Goal: Check status

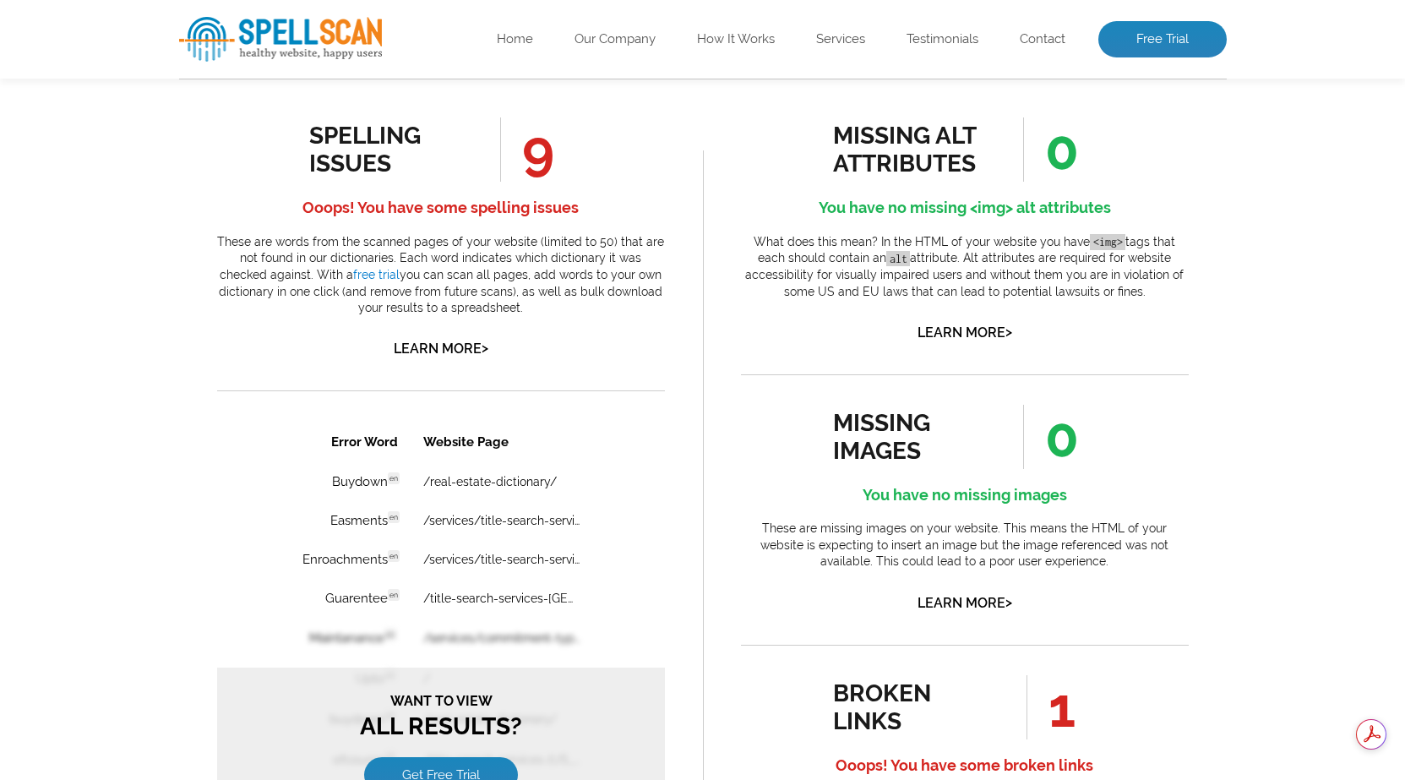
drag, startPoint x: 1051, startPoint y: 155, endPoint x: 1066, endPoint y: 156, distance: 15.3
click at [1066, 156] on span "0" at bounding box center [1051, 149] width 56 height 64
click at [1058, 155] on span "0" at bounding box center [1051, 149] width 56 height 64
drag, startPoint x: 528, startPoint y: 153, endPoint x: 545, endPoint y: 160, distance: 18.2
click at [545, 160] on span "9" at bounding box center [527, 149] width 54 height 64
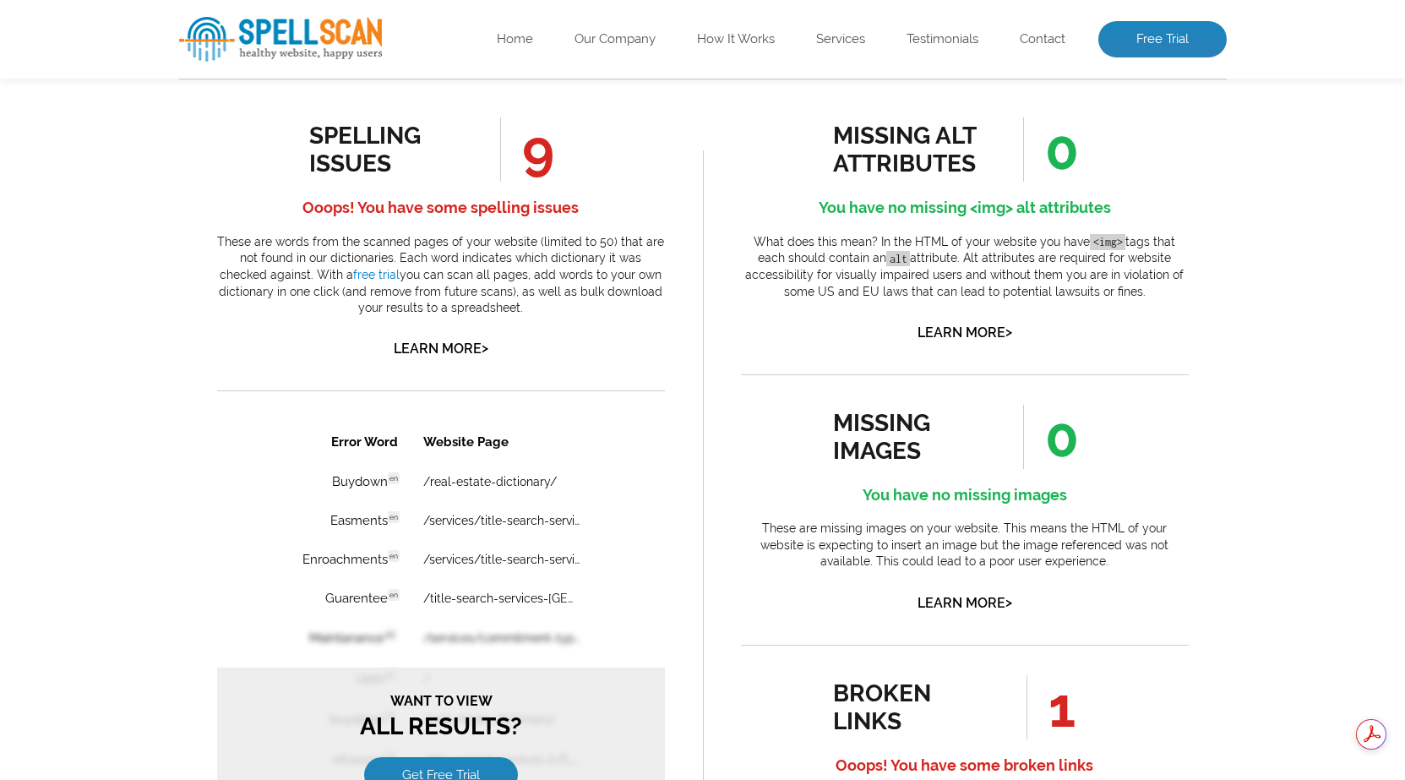
click at [545, 160] on span "9" at bounding box center [527, 149] width 54 height 64
drag, startPoint x: 1084, startPoint y: 426, endPoint x: 1039, endPoint y: 437, distance: 46.1
click at [1039, 437] on li "0" at bounding box center [1040, 437] width 111 height 64
click at [1039, 437] on span "0" at bounding box center [1051, 437] width 56 height 64
drag, startPoint x: 1053, startPoint y: 706, endPoint x: 1091, endPoint y: 715, distance: 38.9
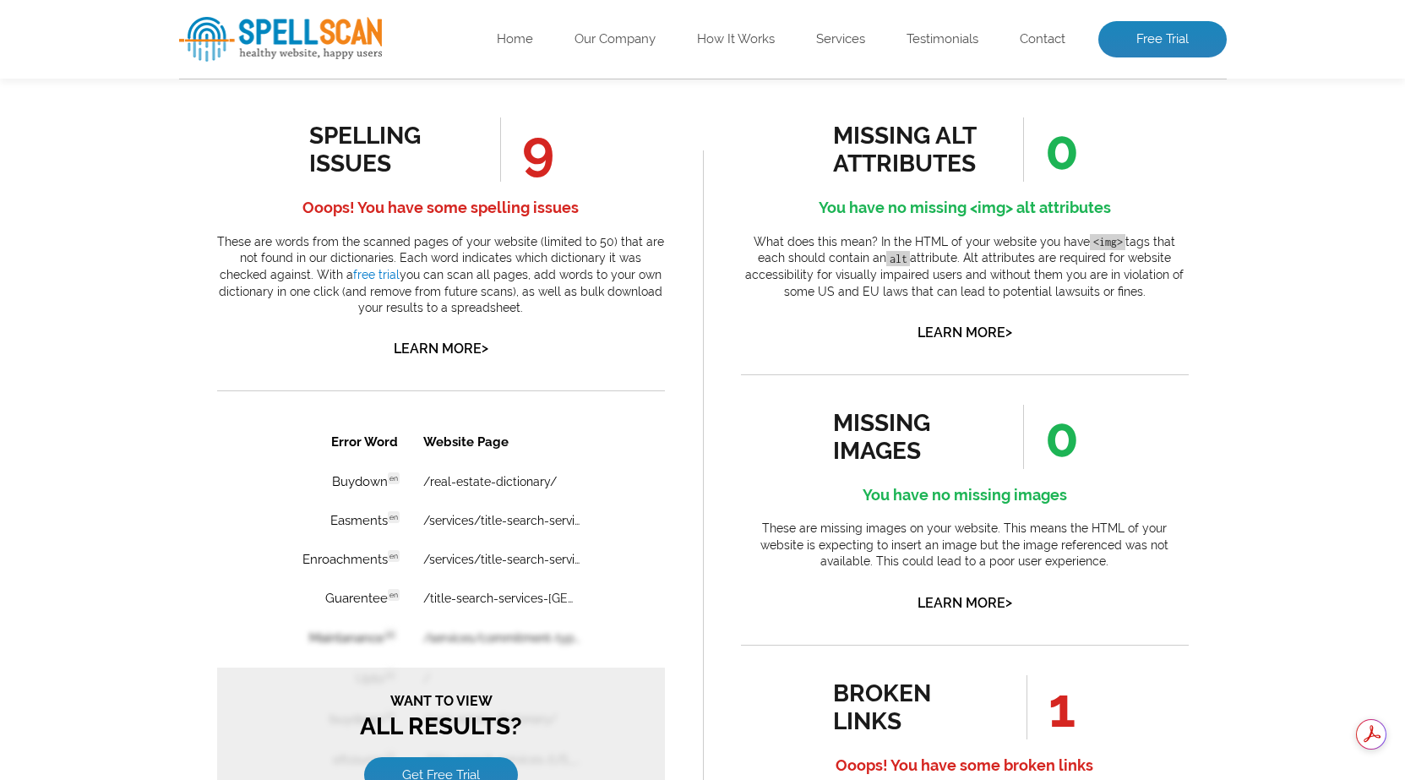
click at [1091, 715] on li "1" at bounding box center [1040, 707] width 111 height 64
click at [1115, 666] on li "broken links 1 Ooops! You have some broken links These broken links are for bot…" at bounding box center [965, 757] width 448 height 224
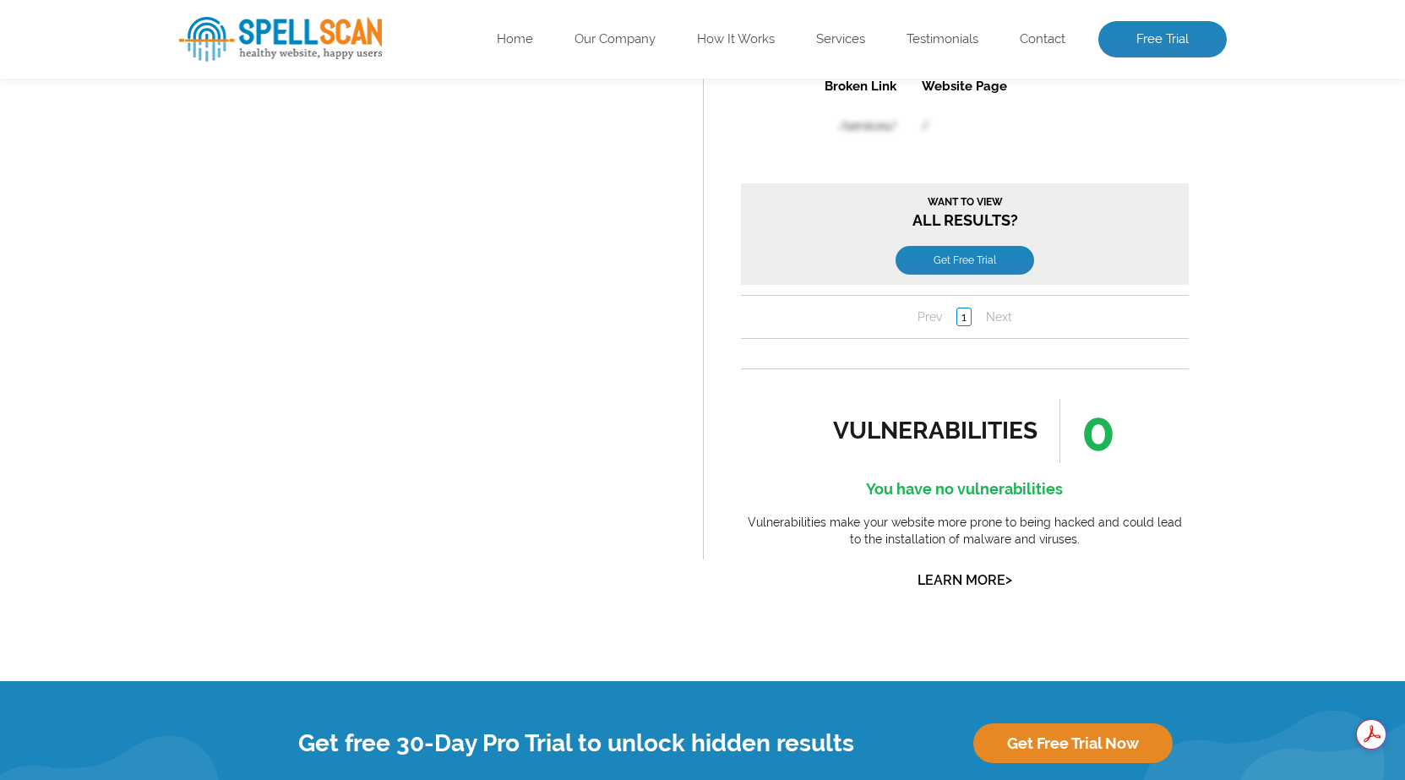
scroll to position [1782, 0]
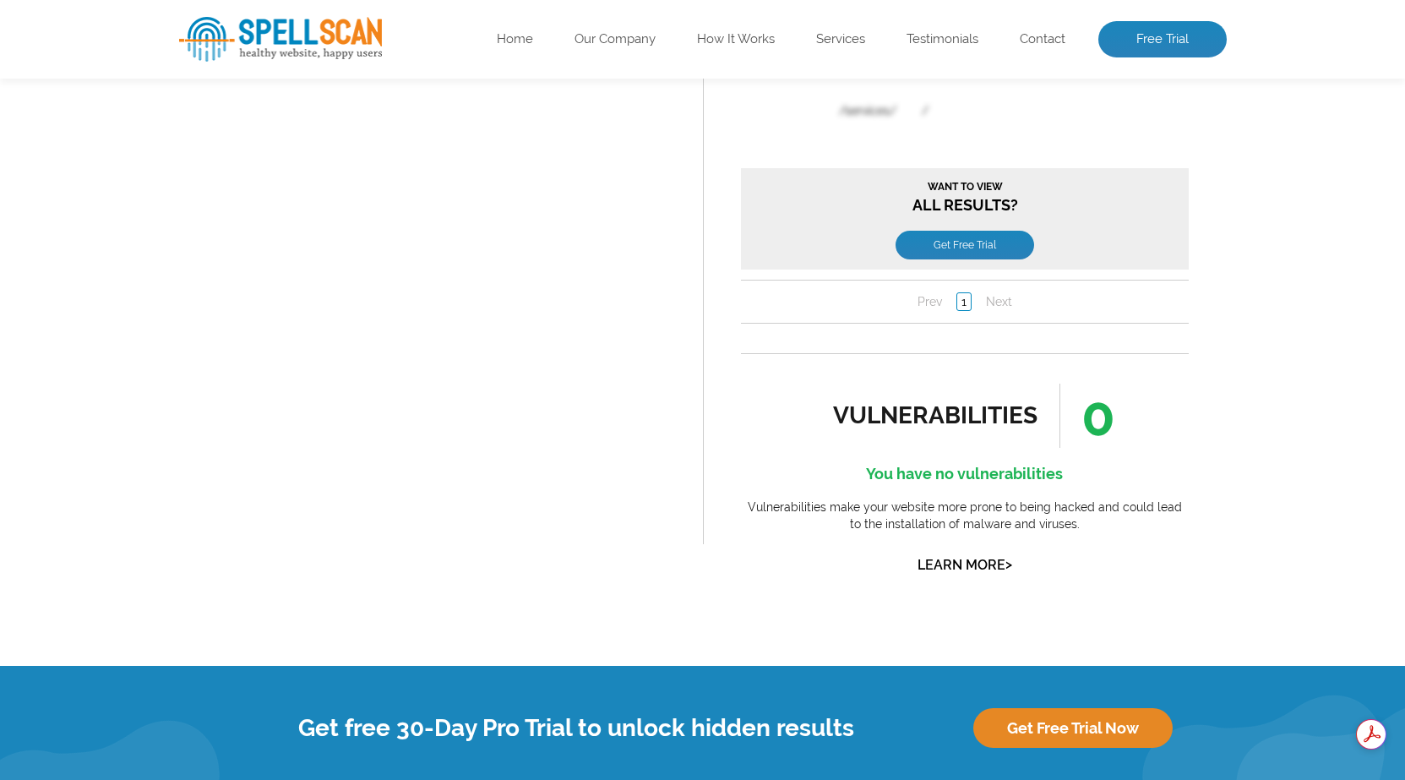
click at [984, 409] on div "vulnerabilities" at bounding box center [935, 415] width 205 height 28
click at [1028, 412] on div "vulnerabilities" at bounding box center [935, 415] width 205 height 28
drag, startPoint x: 1039, startPoint y: 408, endPoint x: 829, endPoint y: 421, distance: 210.7
click at [829, 421] on div "vulnerabilities 0 You have no vulnerabilities Vulnerabilities make your website…" at bounding box center [965, 480] width 448 height 193
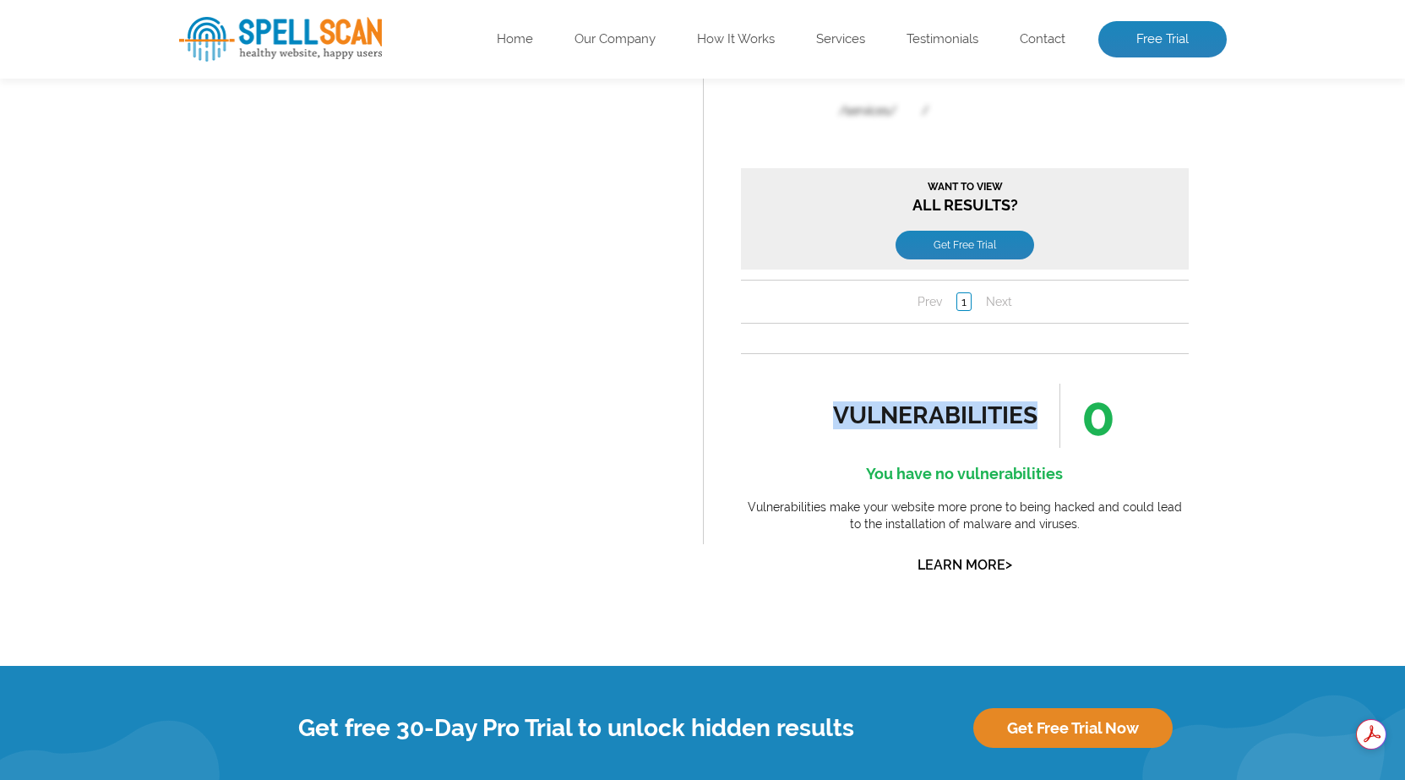
click at [831, 414] on div "vulnerabilities 0 You have no vulnerabilities Vulnerabilities make your website…" at bounding box center [965, 480] width 448 height 193
drag, startPoint x: 840, startPoint y: 411, endPoint x: 1004, endPoint y: 408, distance: 163.9
click at [1004, 408] on div "vulnerabilities 0 You have no vulnerabilities Vulnerabilities make your website…" at bounding box center [965, 480] width 448 height 193
click at [1004, 408] on div "vulnerabilities" at bounding box center [935, 415] width 205 height 28
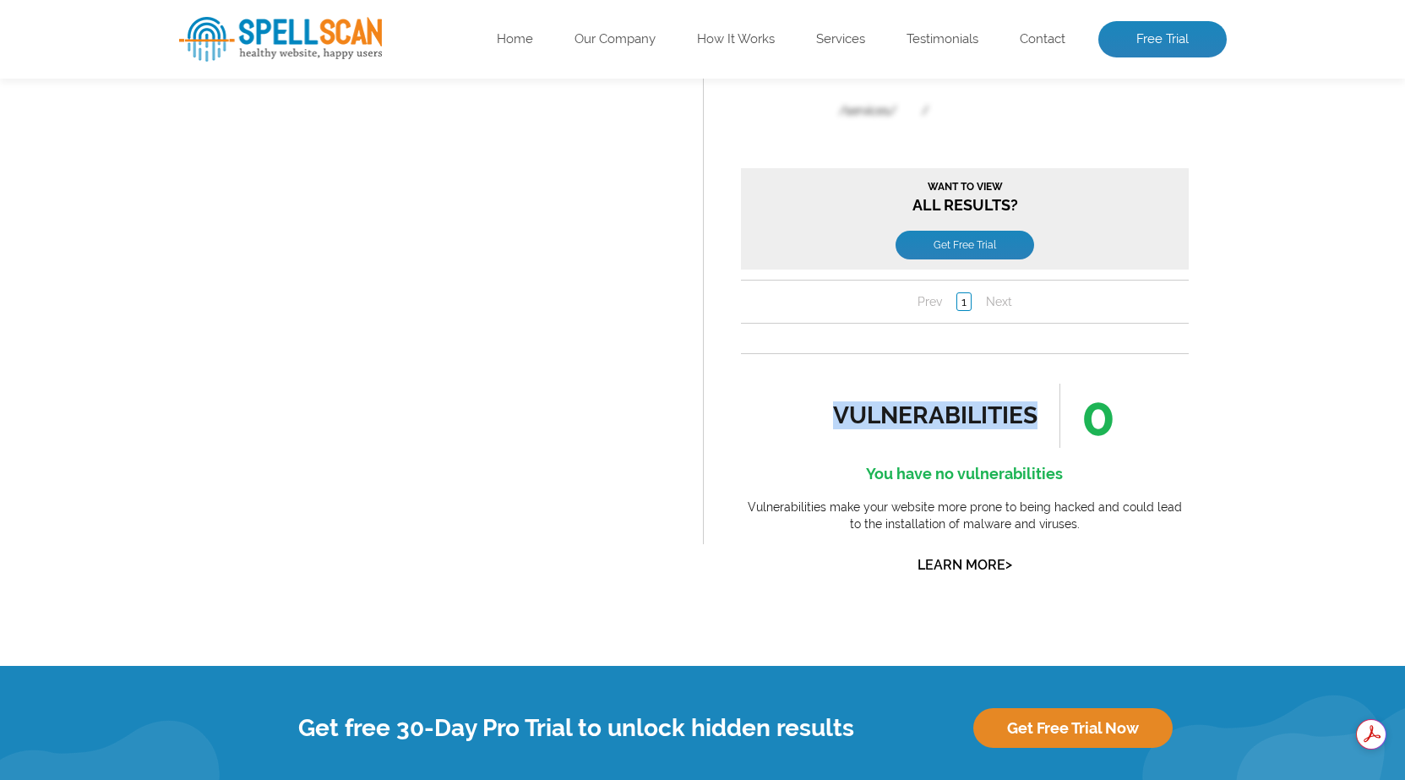
click at [1008, 408] on div "vulnerabilities" at bounding box center [935, 415] width 205 height 28
click at [996, 467] on h4 "You have no vulnerabilities" at bounding box center [965, 473] width 448 height 27
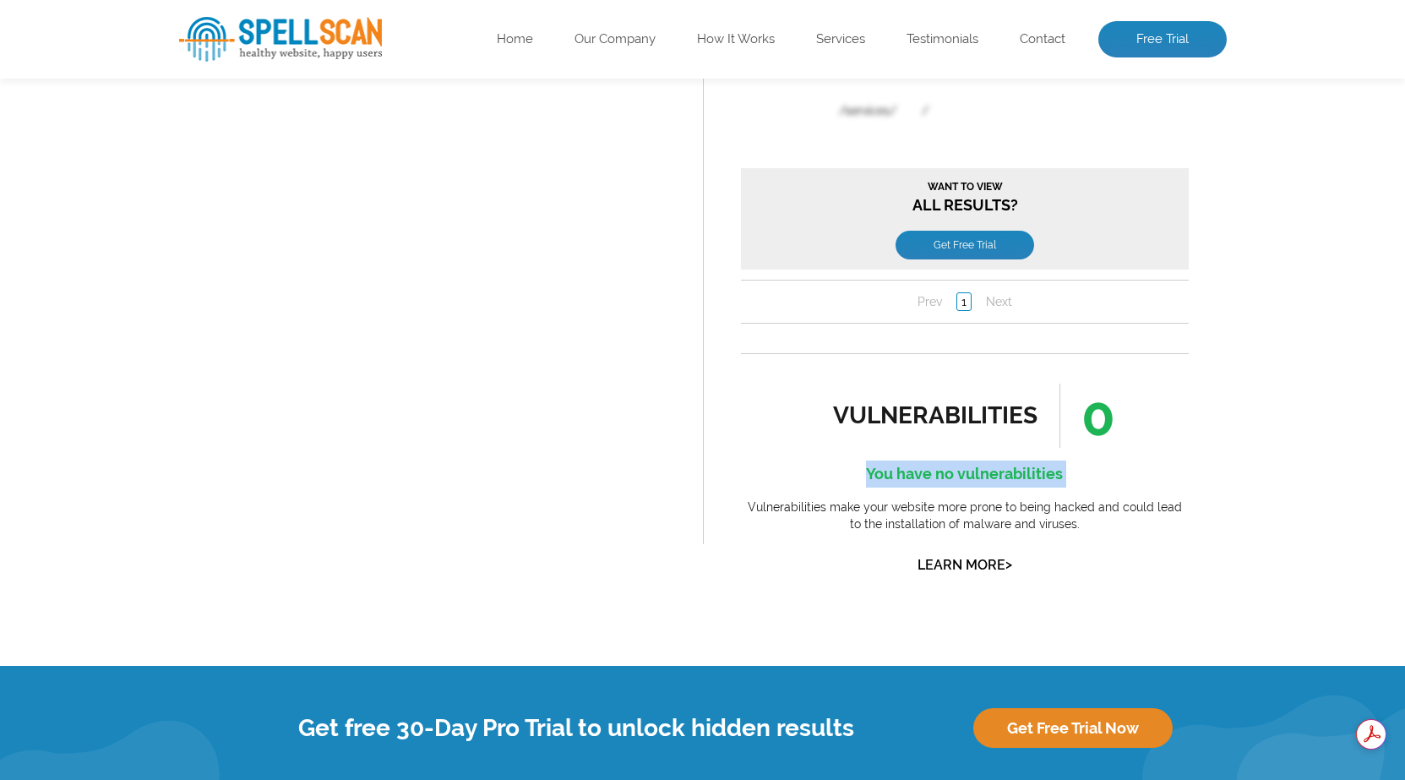
click at [996, 467] on h4 "You have no vulnerabilities" at bounding box center [965, 473] width 448 height 27
click at [1067, 467] on h4 "You have no vulnerabilities" at bounding box center [965, 473] width 448 height 27
drag, startPoint x: 1086, startPoint y: 467, endPoint x: 857, endPoint y: 471, distance: 229.8
click at [857, 471] on h4 "You have no vulnerabilities" at bounding box center [965, 473] width 448 height 27
click at [800, 385] on div "vulnerabilities 0 You have no vulnerabilities Vulnerabilities make your website…" at bounding box center [965, 480] width 448 height 193
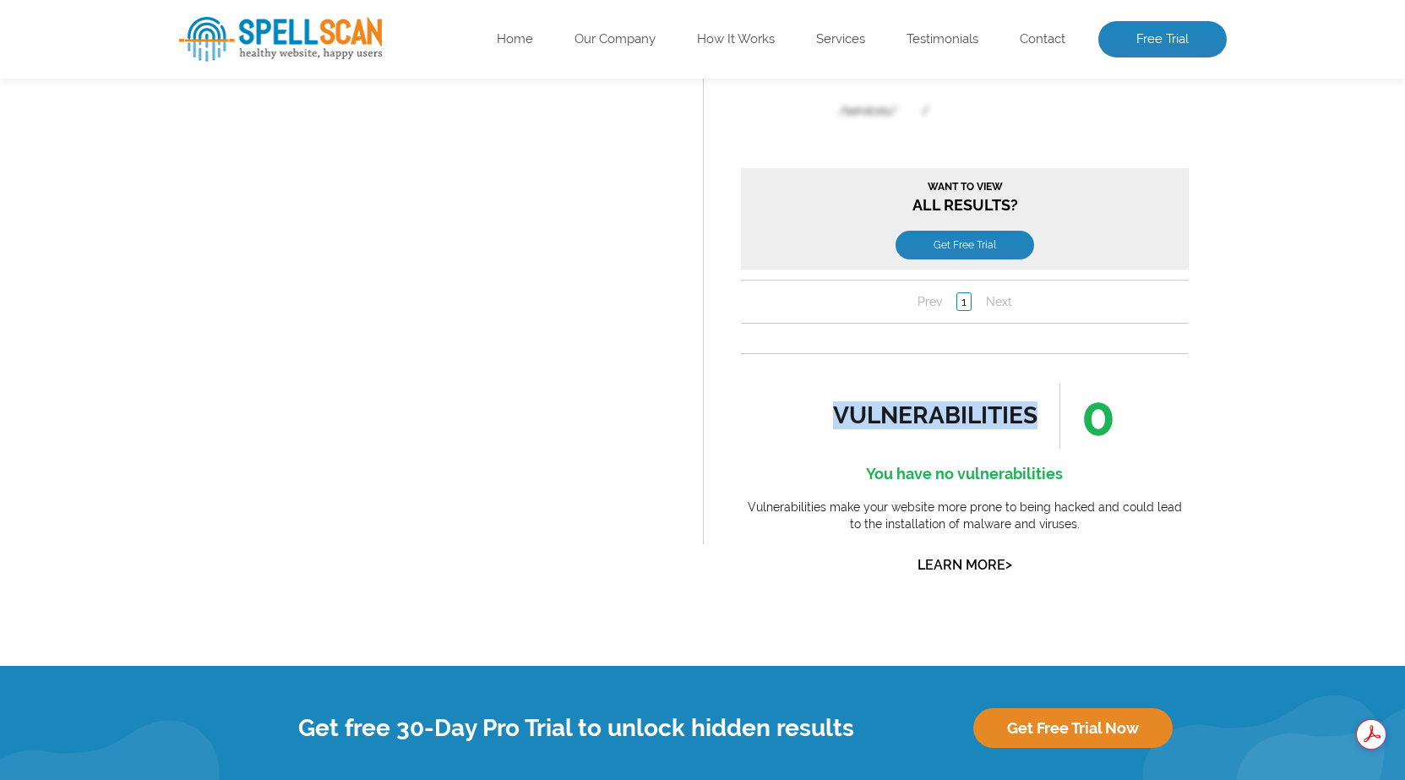
drag, startPoint x: 814, startPoint y: 402, endPoint x: 1045, endPoint y: 416, distance: 231.0
click at [1045, 416] on div "vulnerabilities 0 You have no vulnerabilities Vulnerabilities make your website…" at bounding box center [965, 480] width 448 height 193
click at [1009, 411] on div "vulnerabilities" at bounding box center [935, 415] width 205 height 28
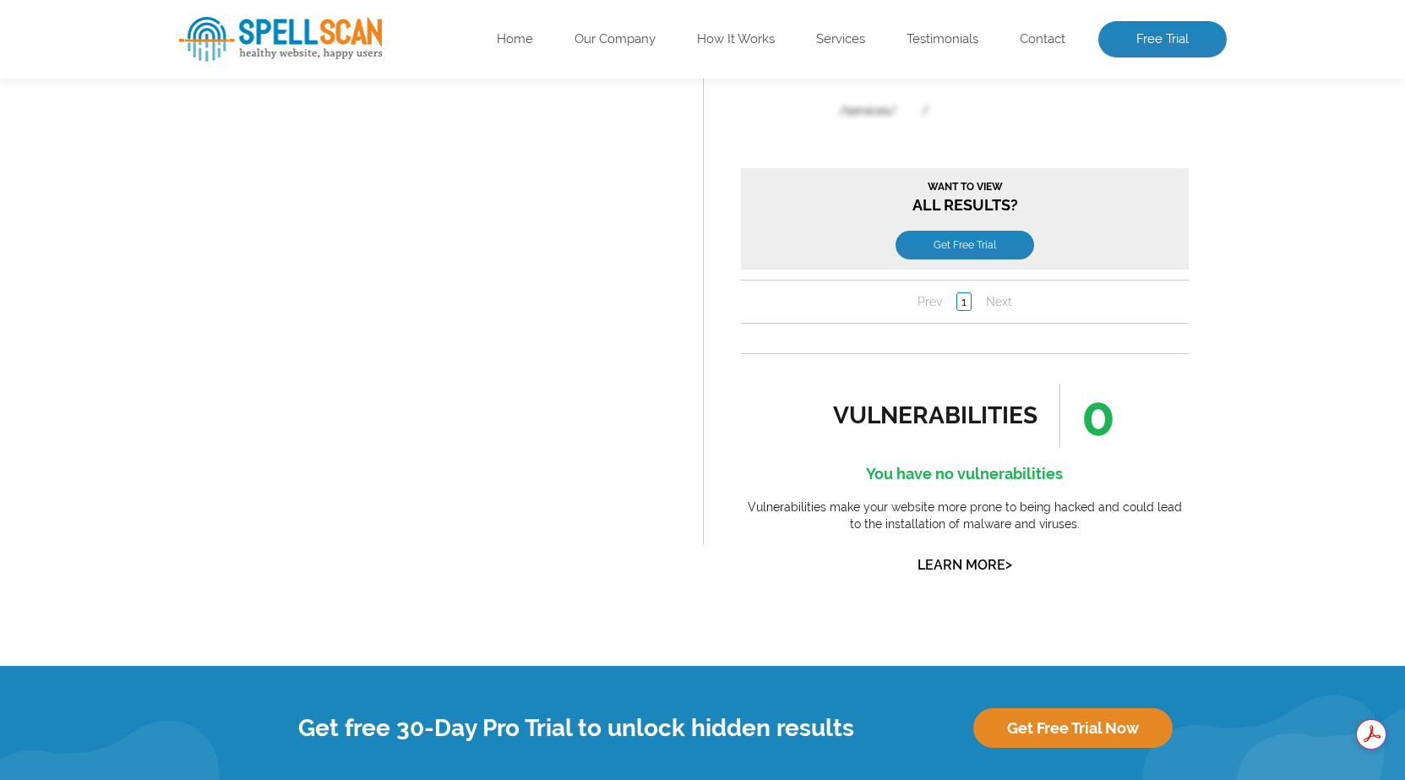
drag, startPoint x: 1190, startPoint y: 358, endPoint x: 1174, endPoint y: 354, distance: 16.6
click at [928, 429] on div "vulnerabilities" at bounding box center [935, 415] width 205 height 28
click at [927, 424] on div "vulnerabilities" at bounding box center [935, 415] width 205 height 28
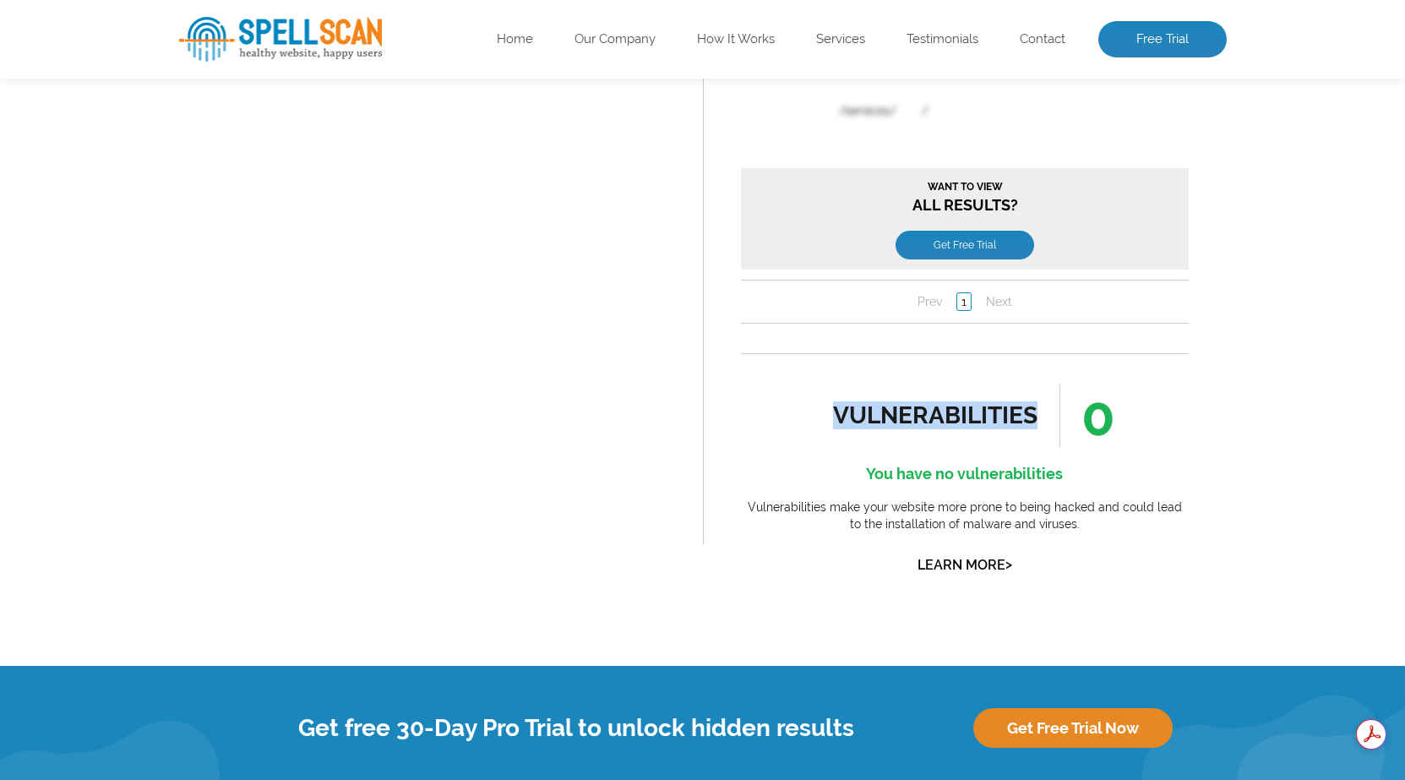
click at [964, 397] on ul "vulnerabilities 0" at bounding box center [965, 416] width 264 height 64
click at [944, 473] on h4 "You have no vulnerabilities" at bounding box center [965, 473] width 448 height 27
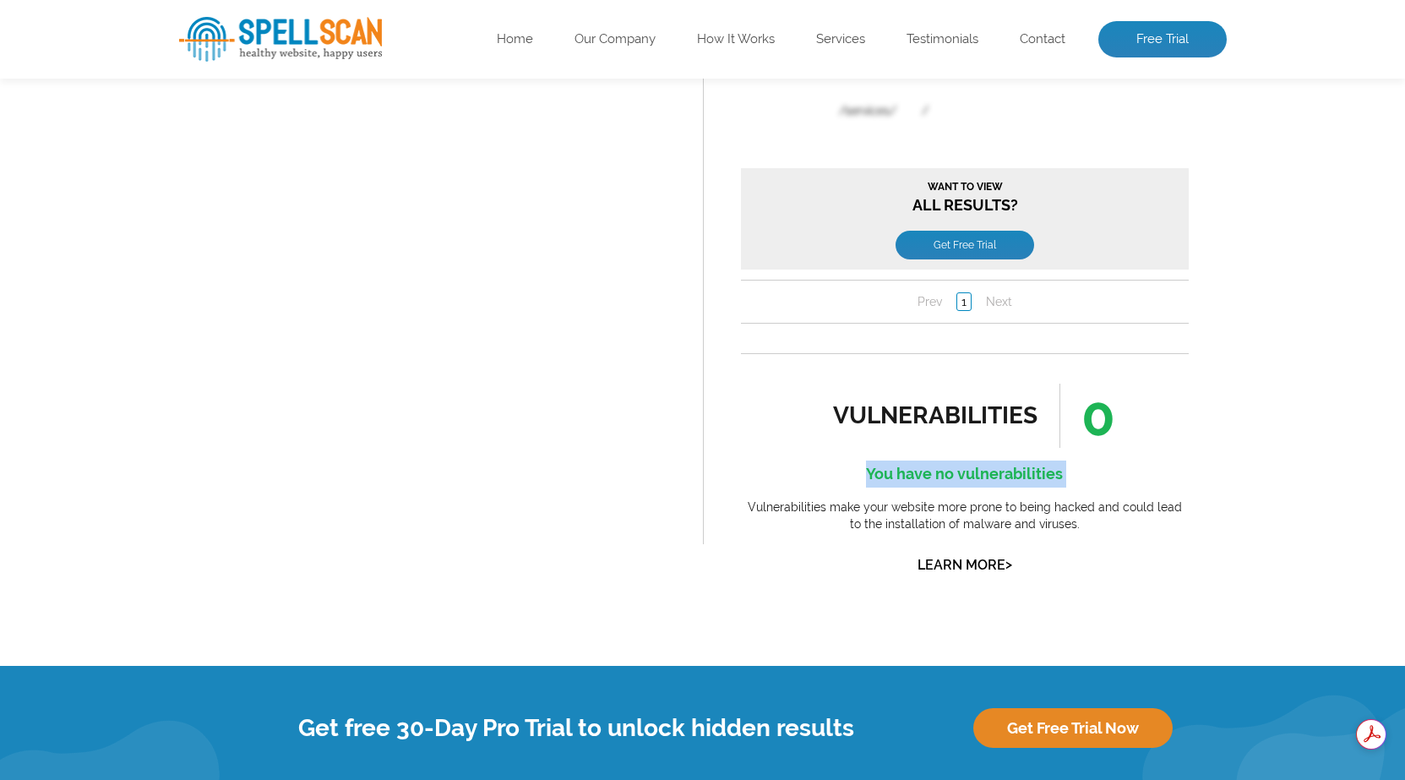
click at [944, 473] on h4 "You have no vulnerabilities" at bounding box center [965, 473] width 448 height 27
drag, startPoint x: 934, startPoint y: 465, endPoint x: 900, endPoint y: 462, distance: 33.9
click at [934, 464] on h4 "You have no vulnerabilities" at bounding box center [965, 473] width 448 height 27
click at [900, 438] on ul "vulnerabilities 0" at bounding box center [965, 416] width 264 height 64
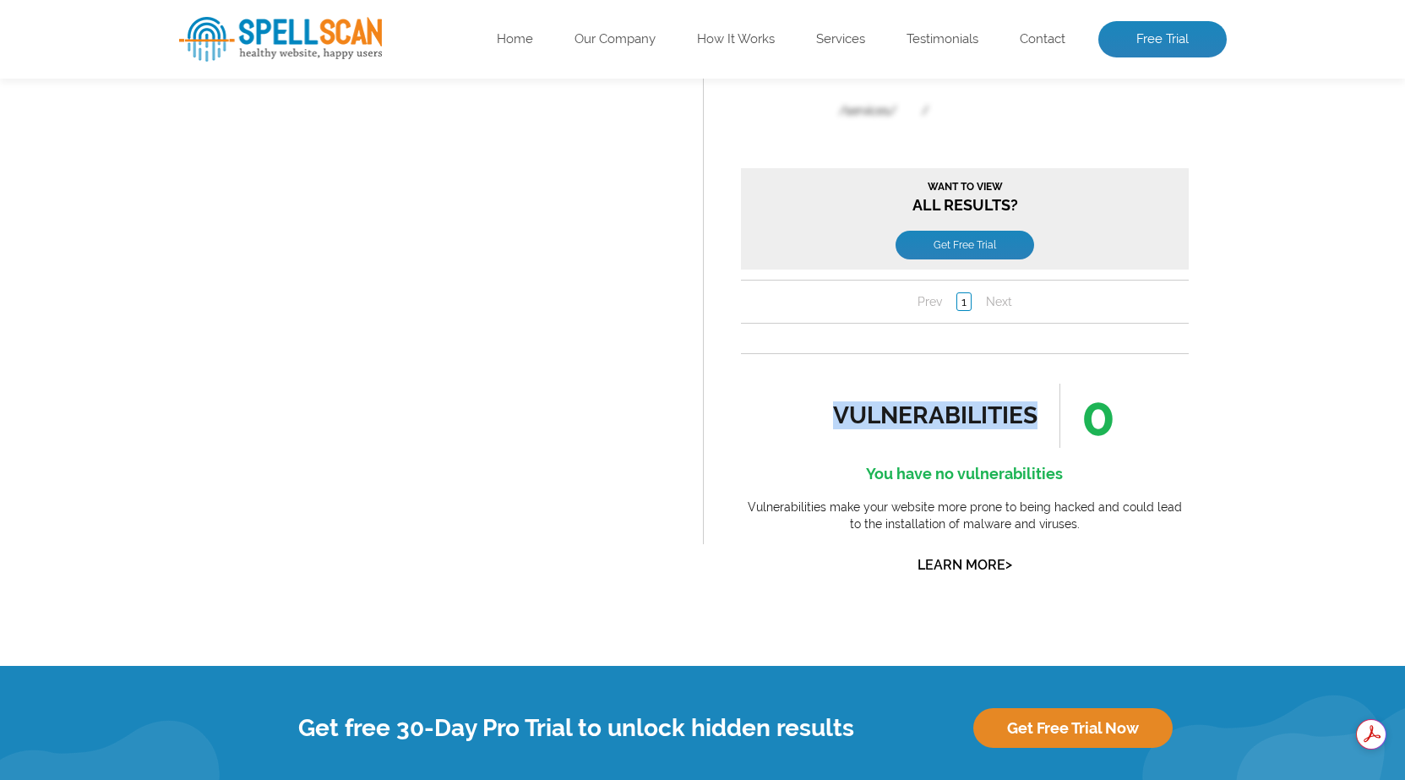
click at [900, 438] on ul "vulnerabilities 0" at bounding box center [965, 416] width 264 height 64
click at [899, 438] on ul "vulnerabilities 0" at bounding box center [965, 416] width 264 height 64
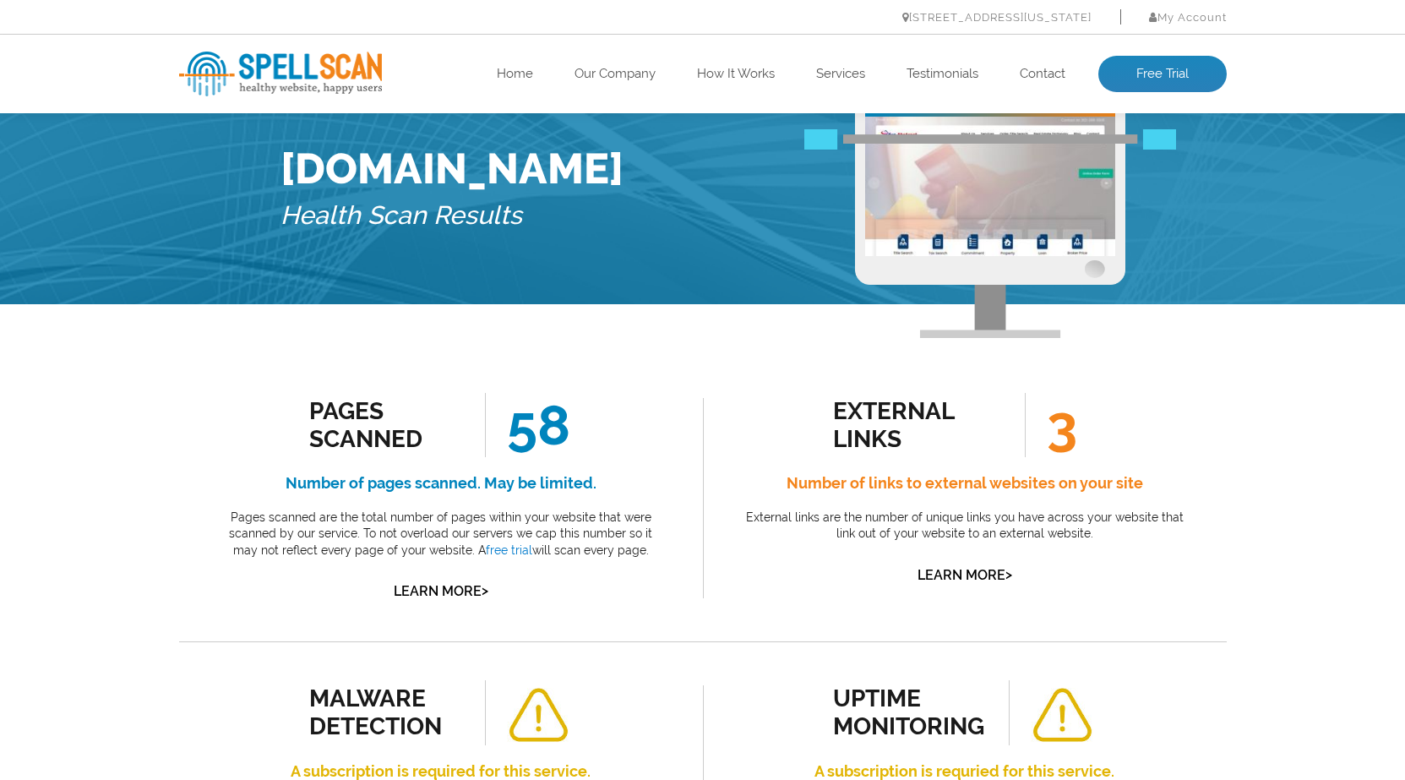
scroll to position [8, 0]
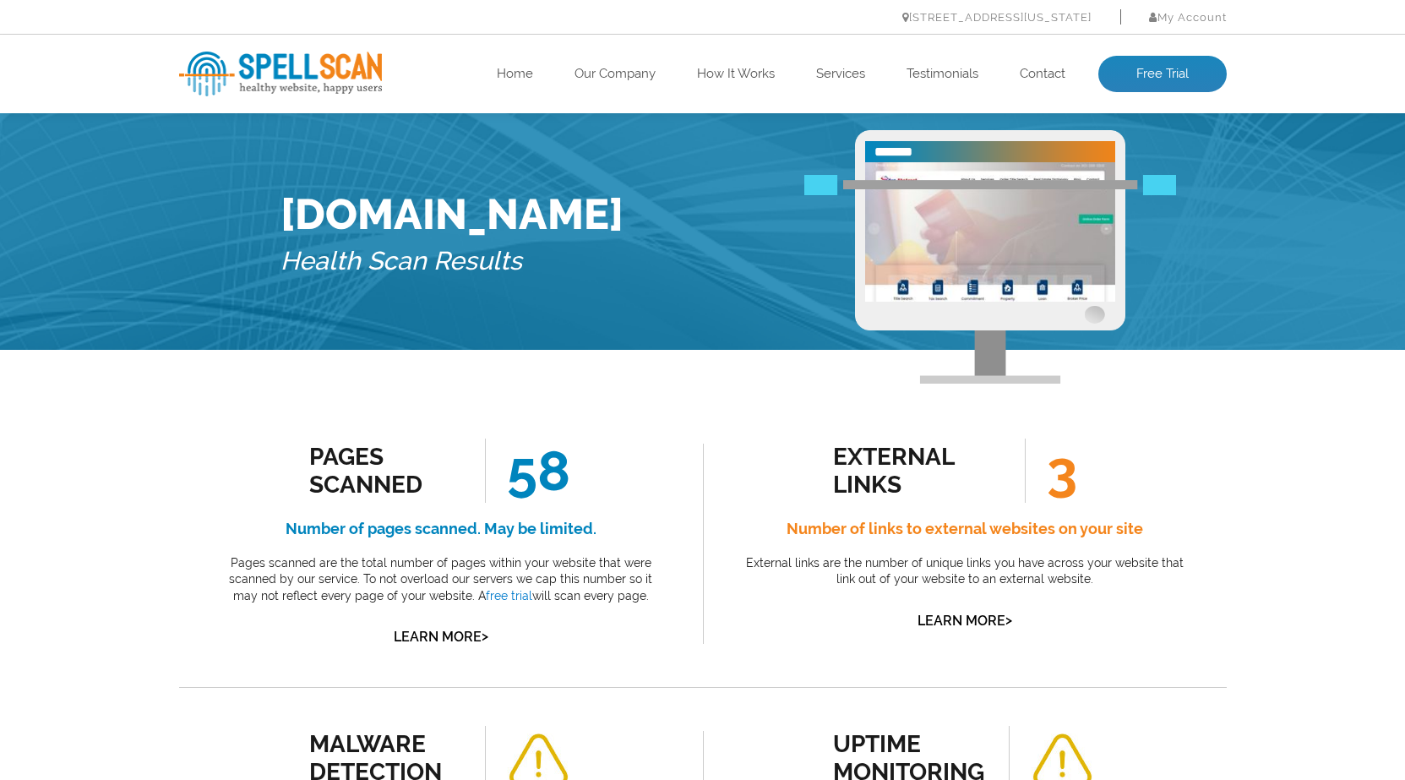
click at [1047, 484] on span "3" at bounding box center [1051, 470] width 52 height 64
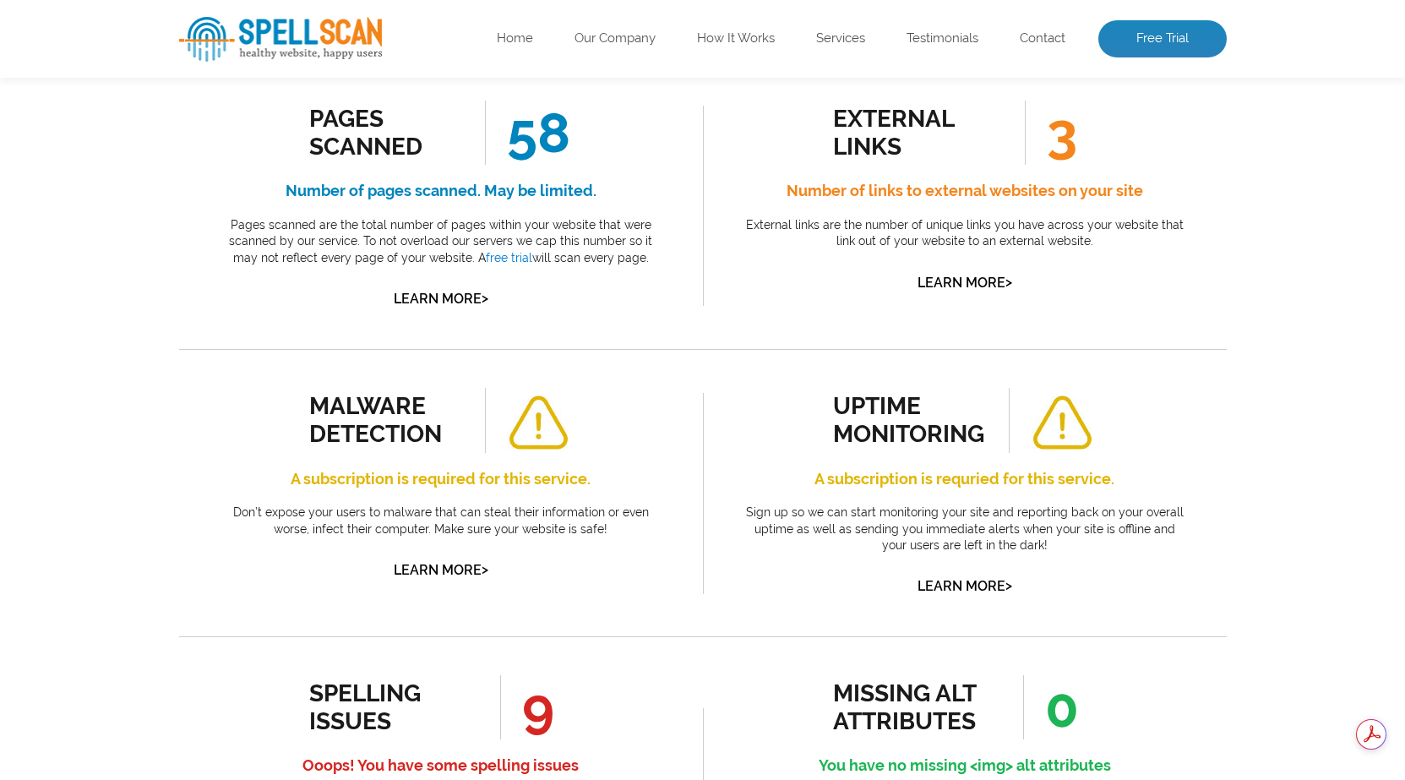
scroll to position [0, 0]
